Goal: Information Seeking & Learning: Learn about a topic

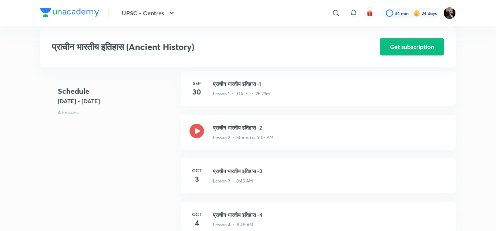
scroll to position [266, 0]
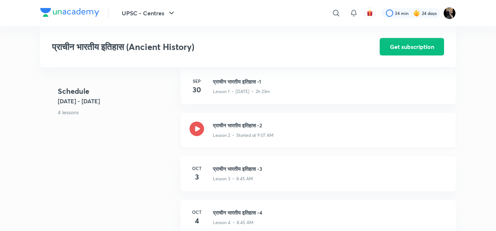
click at [238, 125] on h3 "प्राचीन भारतीय इतिहास -2" at bounding box center [330, 126] width 234 height 8
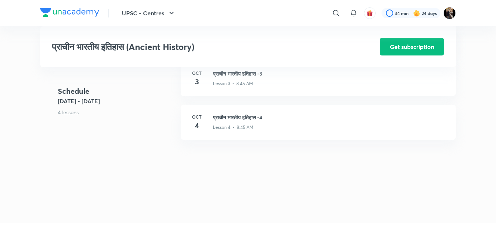
scroll to position [361, 0]
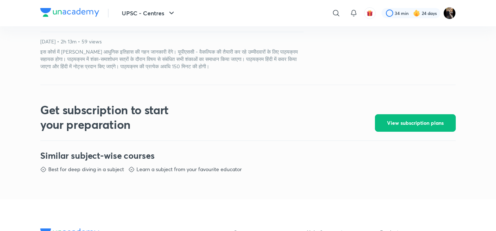
scroll to position [172, 0]
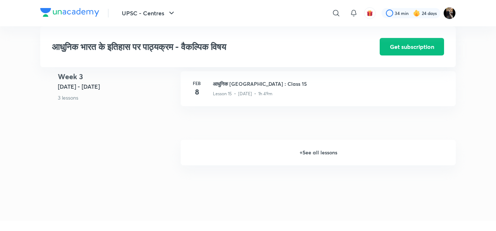
scroll to position [958, 0]
click at [306, 157] on h6 "+ See all lessons" at bounding box center [318, 151] width 275 height 26
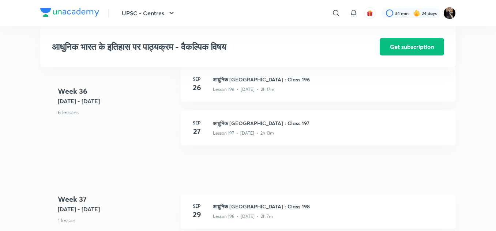
scroll to position [10199, 0]
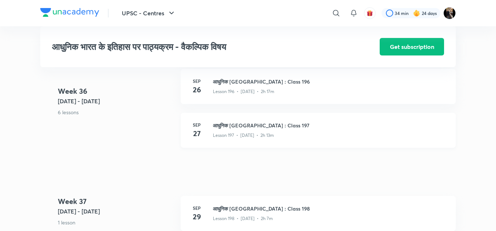
click at [242, 129] on h3 "आधुनिक भारत : Class 197" at bounding box center [330, 126] width 234 height 8
